Goal: Transaction & Acquisition: Purchase product/service

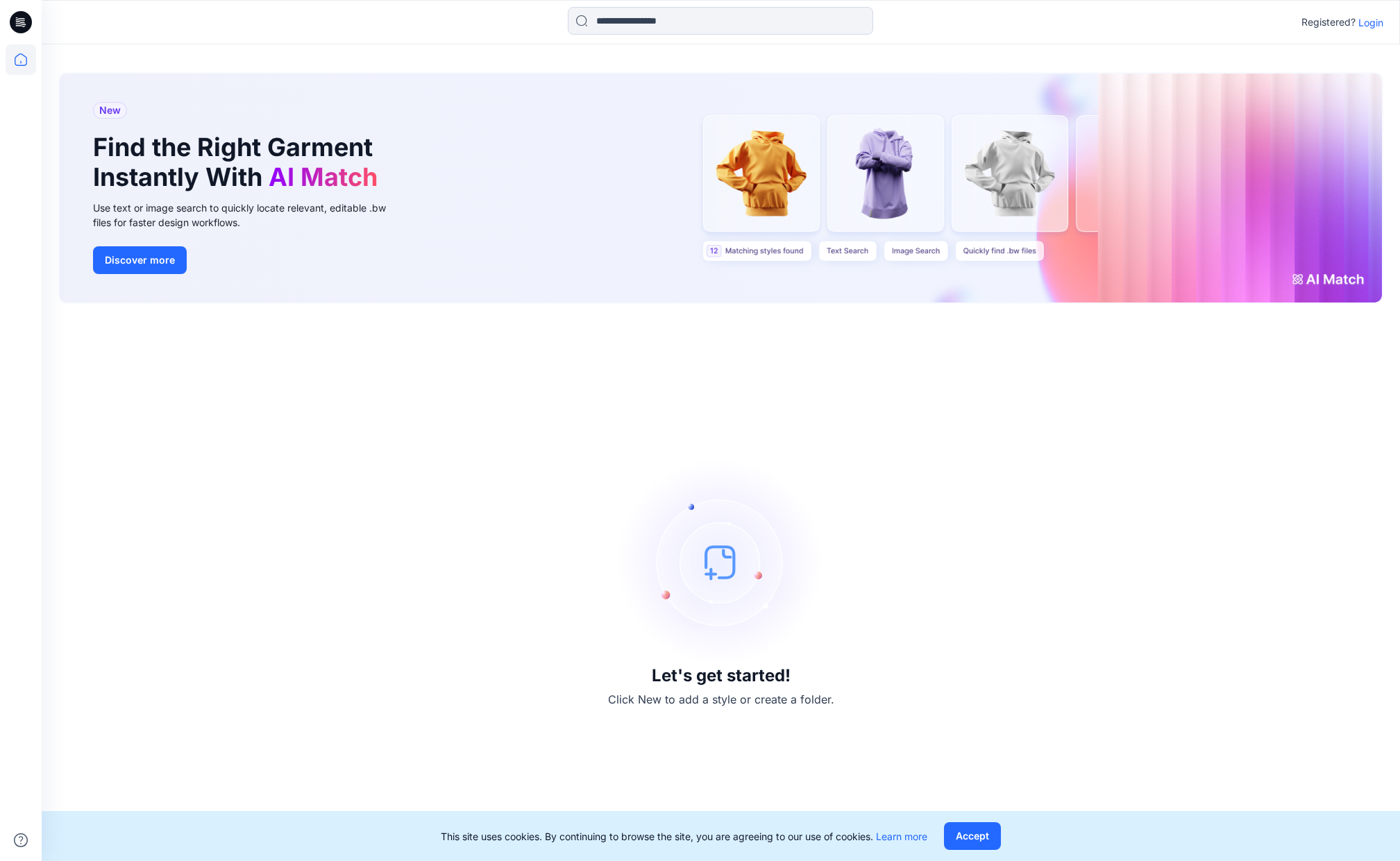
click at [1375, 22] on p "Login" at bounding box center [1371, 22] width 25 height 14
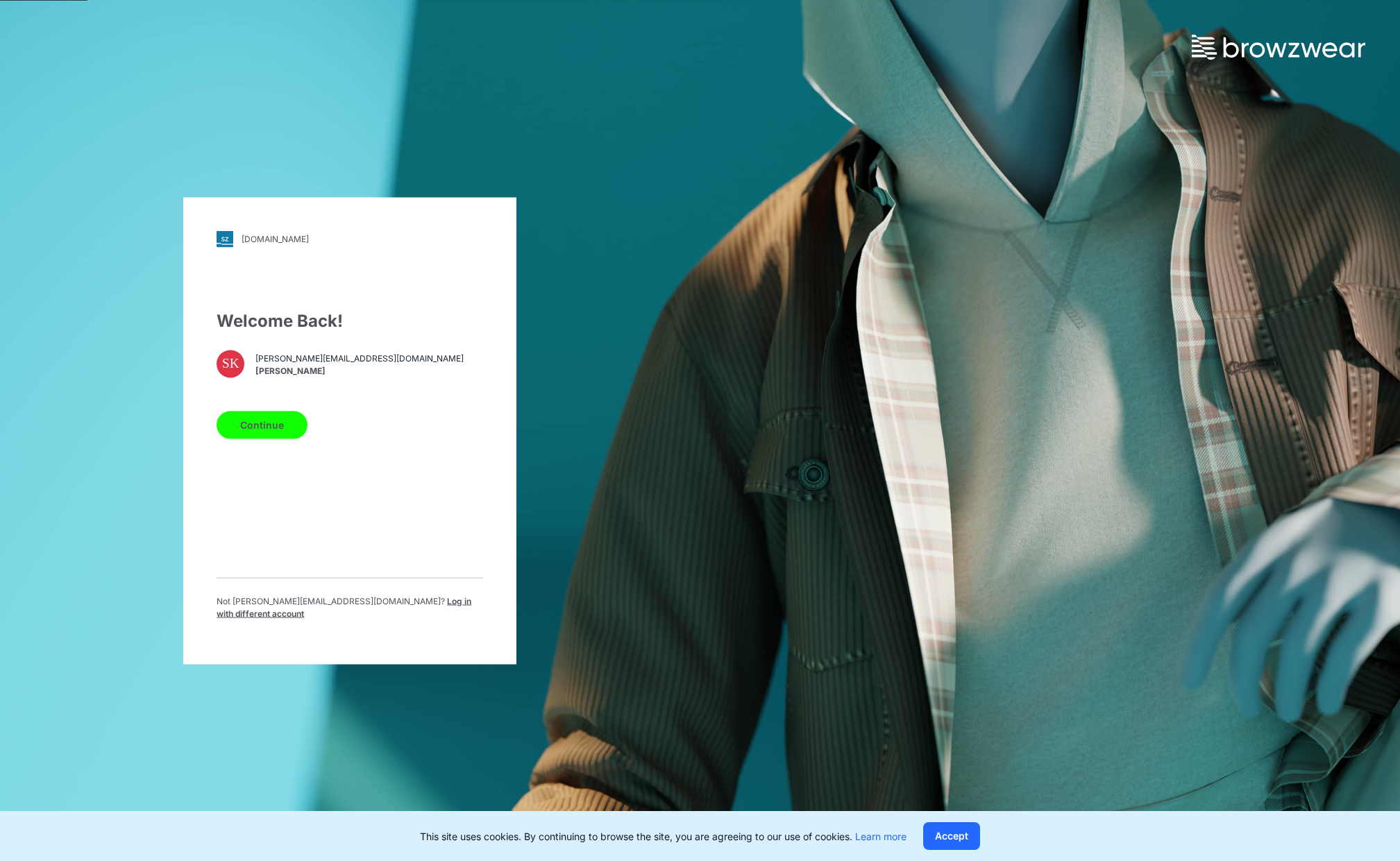
click at [265, 432] on button "Continue" at bounding box center [262, 425] width 91 height 28
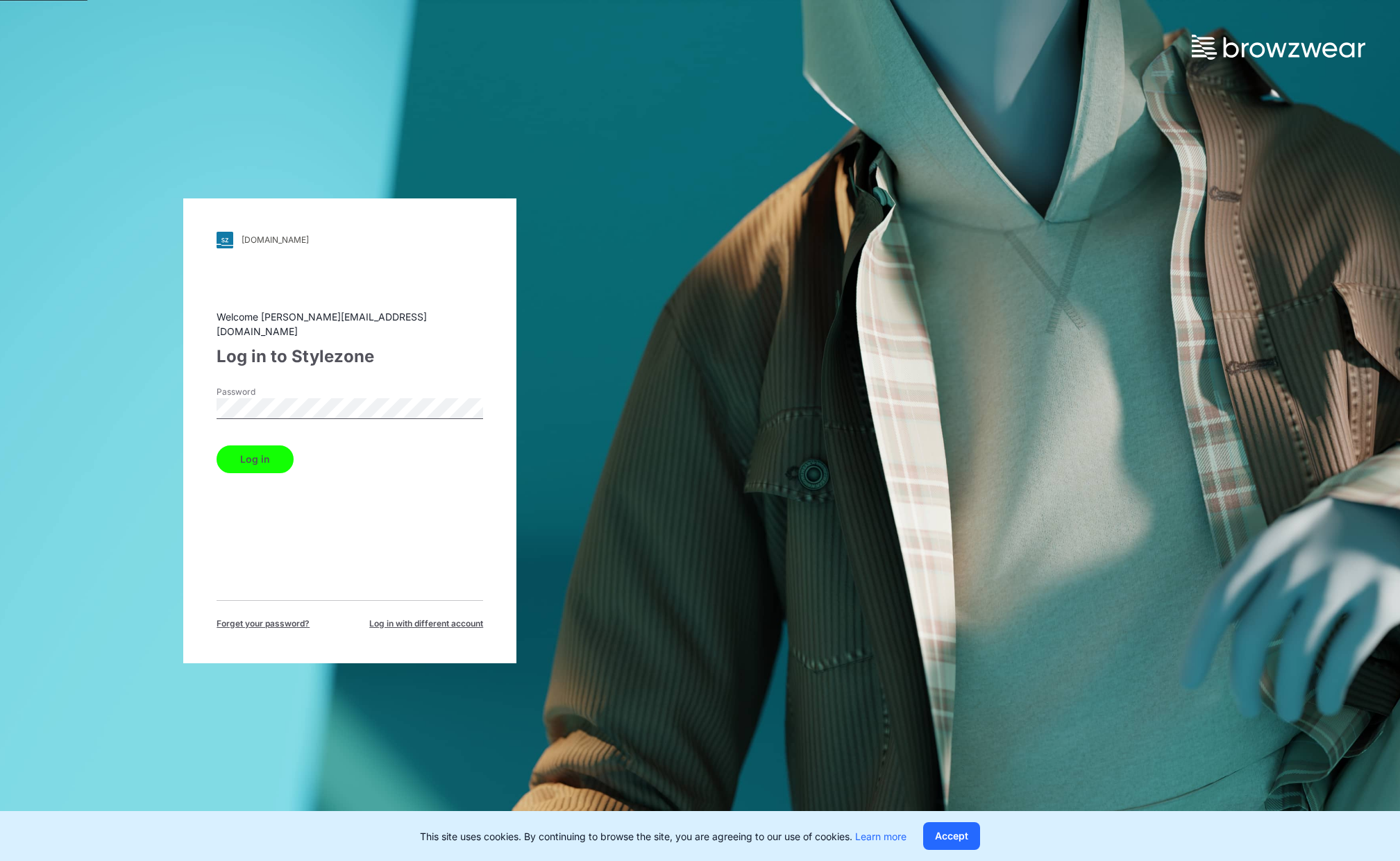
click at [277, 448] on button "Log in" at bounding box center [256, 459] width 77 height 28
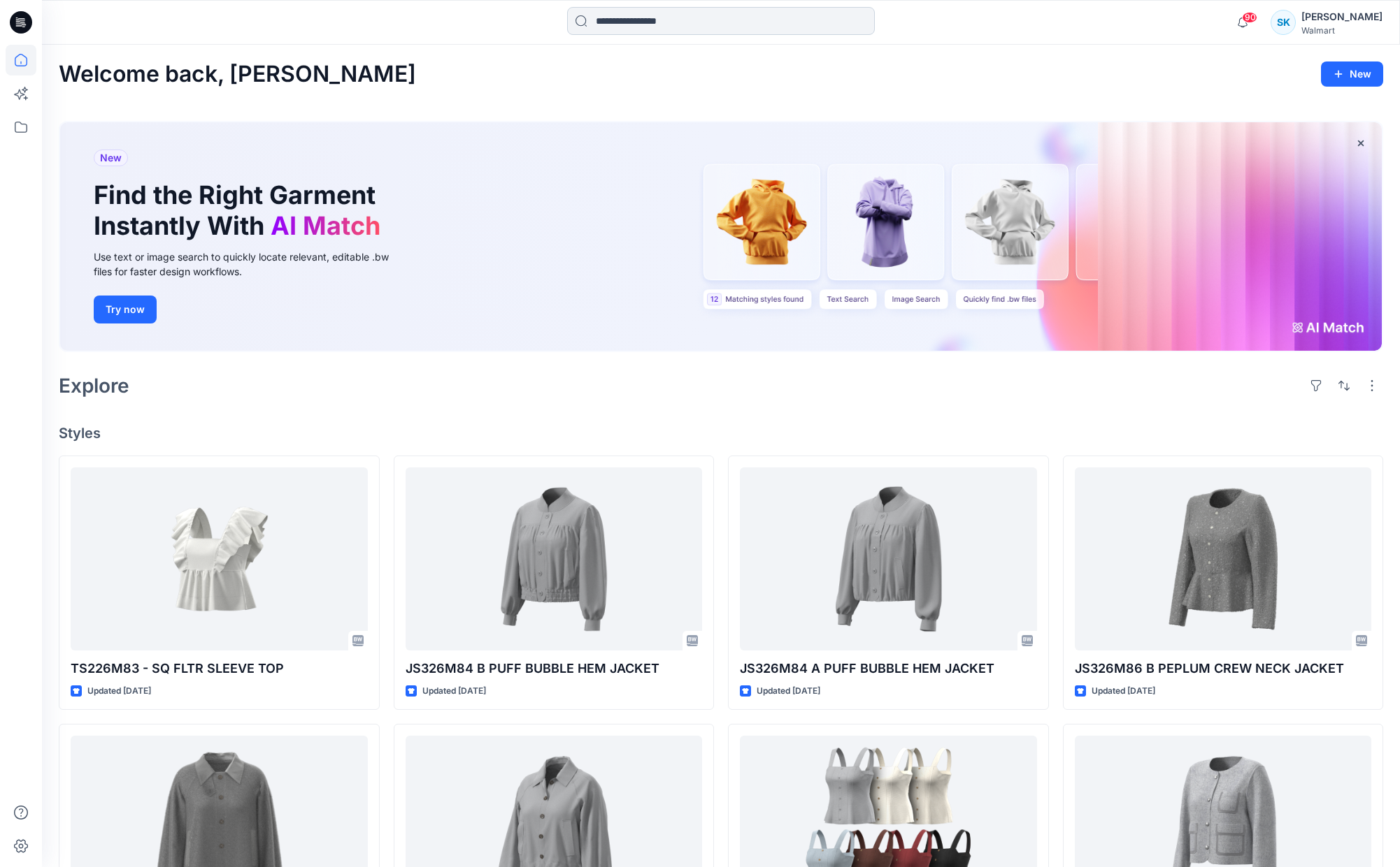
click at [652, 28] on input at bounding box center [721, 20] width 307 height 28
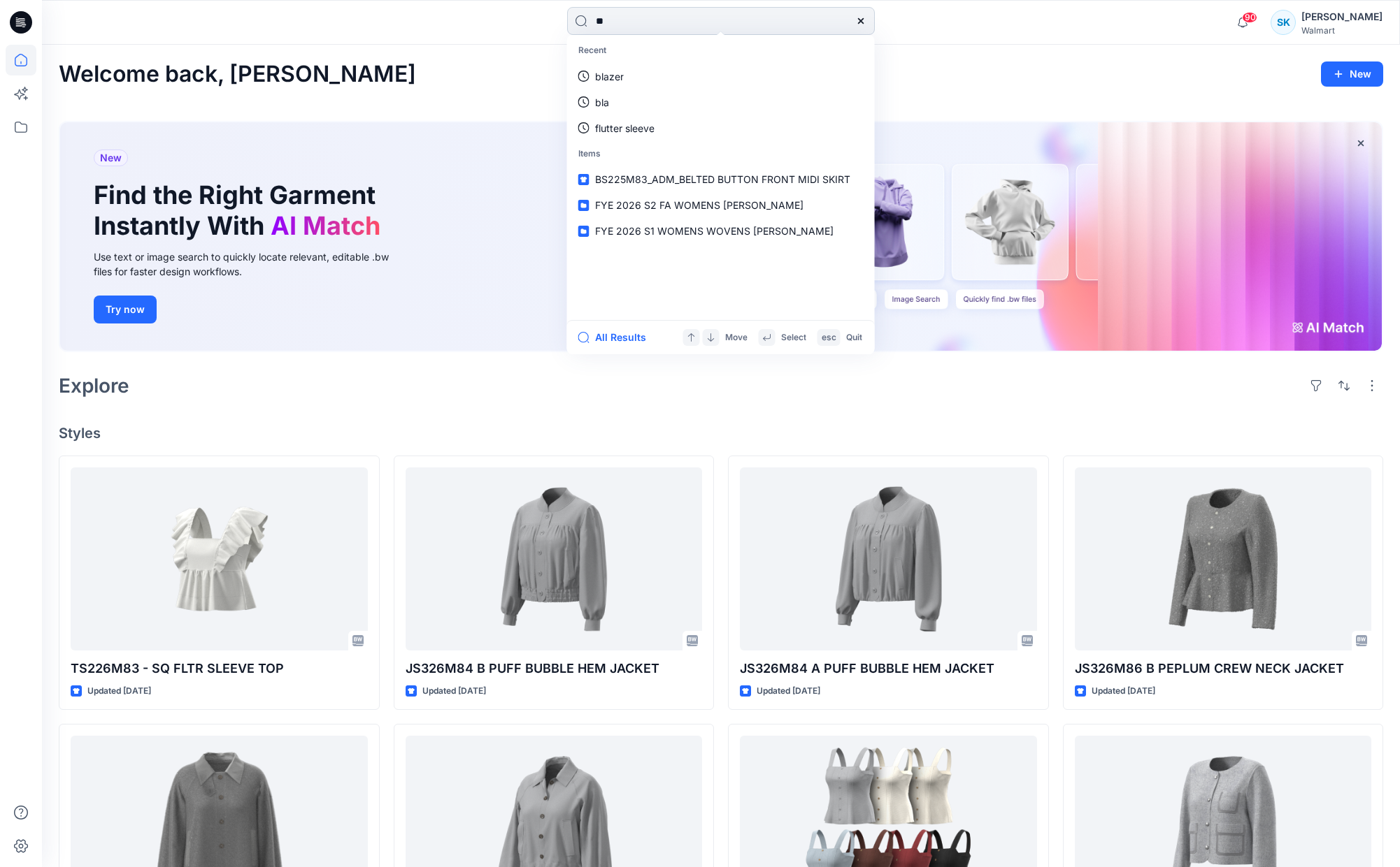
type input "***"
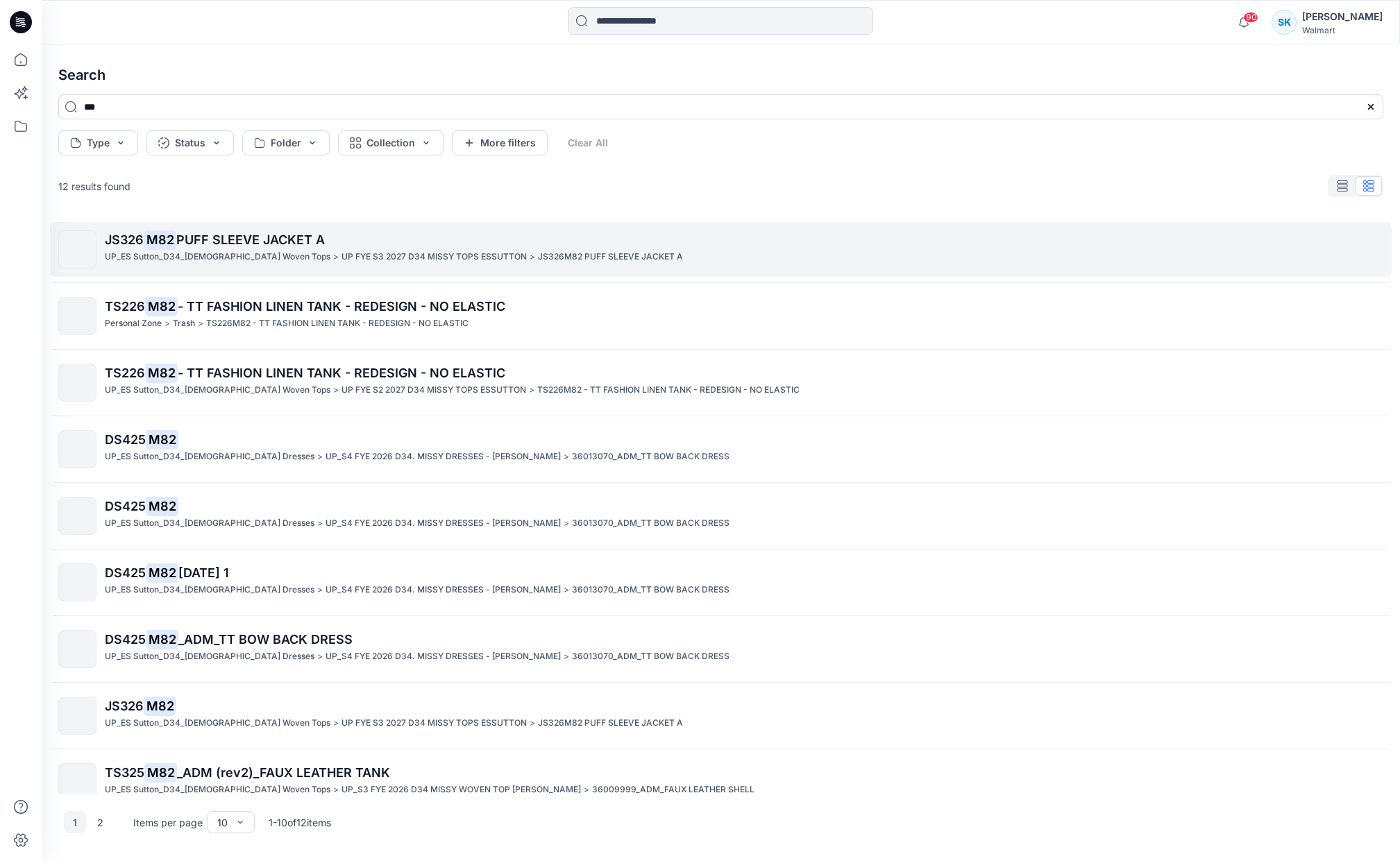
click at [177, 242] on span "PUFF SLEEVE JACKET A" at bounding box center [251, 240] width 149 height 14
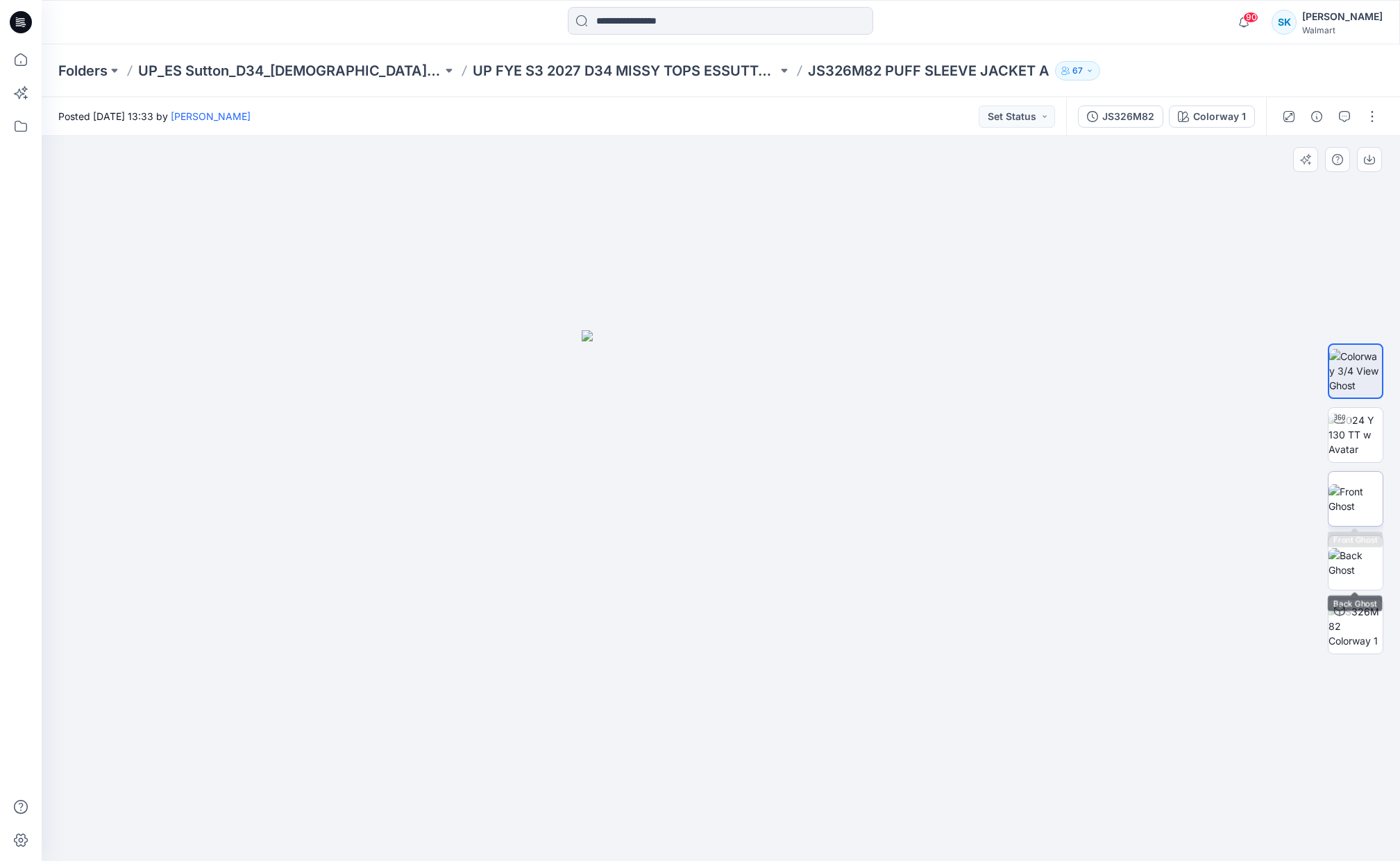
click at [1347, 495] on img at bounding box center [1355, 499] width 54 height 29
click at [1350, 436] on img at bounding box center [1355, 435] width 54 height 44
click at [1365, 578] on img at bounding box center [1355, 563] width 54 height 29
click at [1366, 627] on img at bounding box center [1355, 626] width 54 height 44
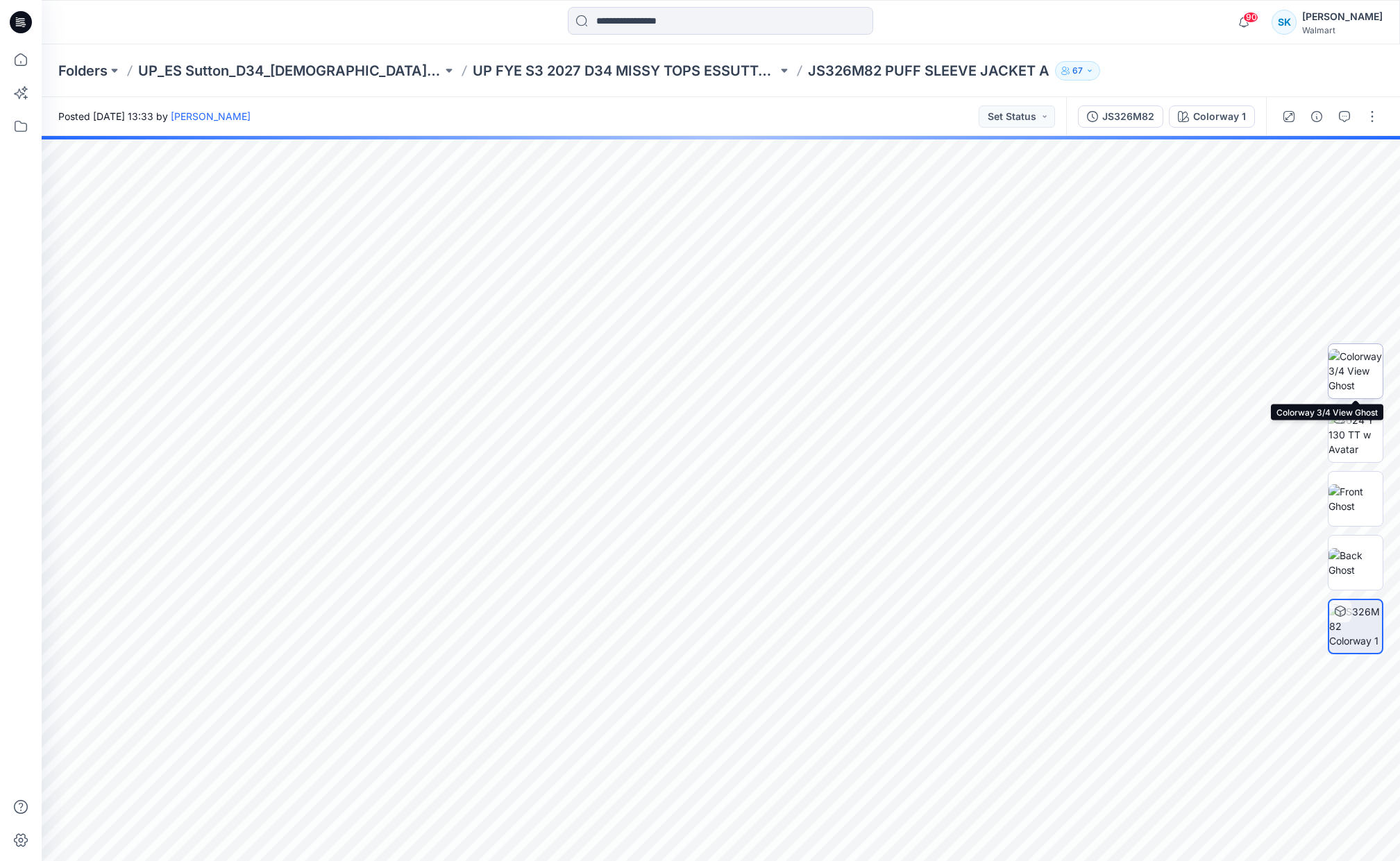
click at [1366, 382] on img at bounding box center [1355, 371] width 54 height 44
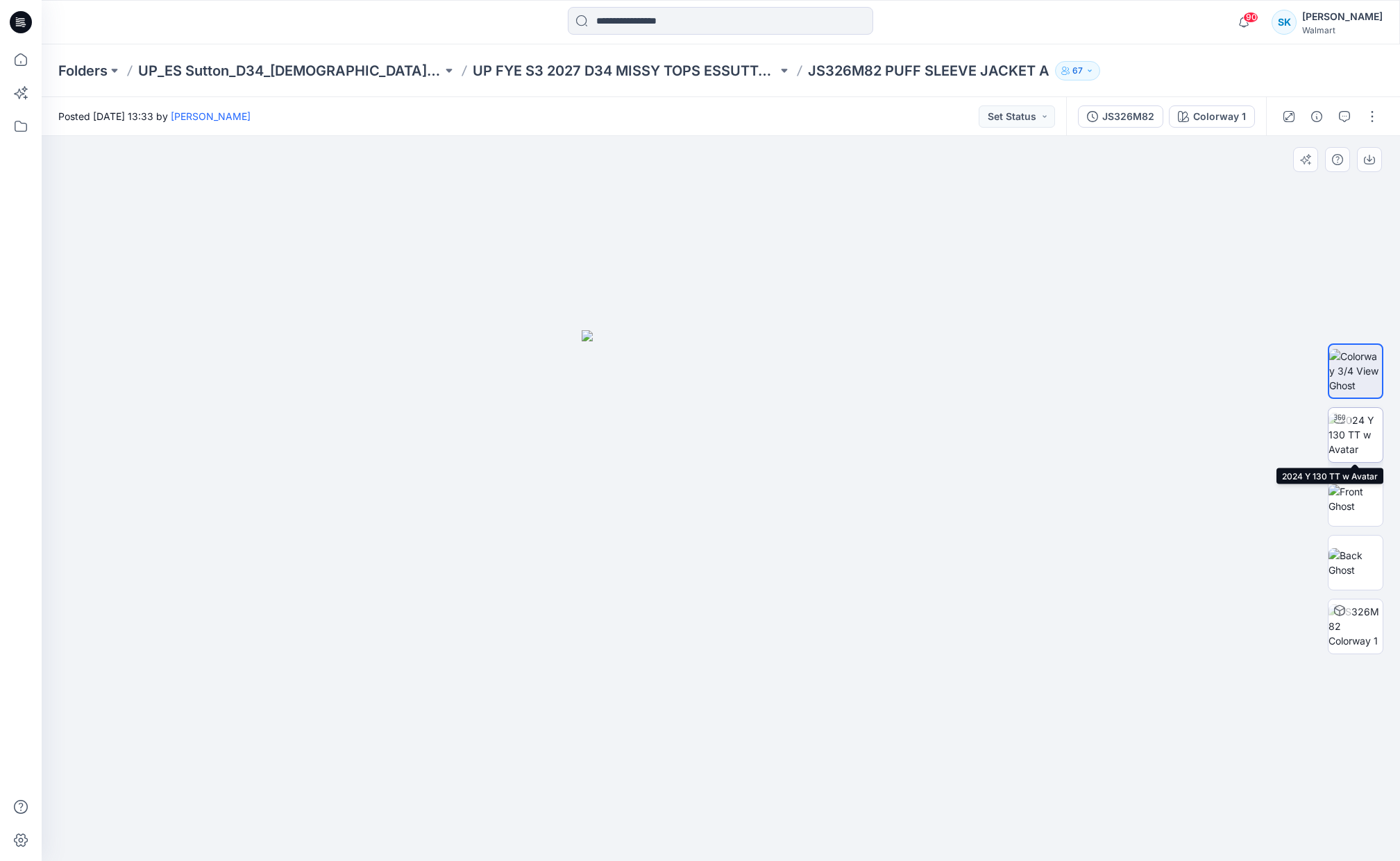
click at [1367, 443] on img at bounding box center [1355, 435] width 54 height 44
click at [929, 352] on div at bounding box center [721, 499] width 1359 height 726
